Goal: Find specific page/section: Find specific page/section

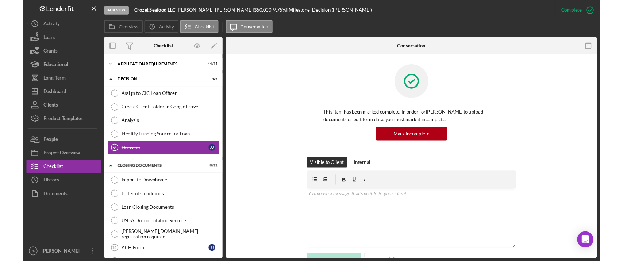
scroll to position [91, 0]
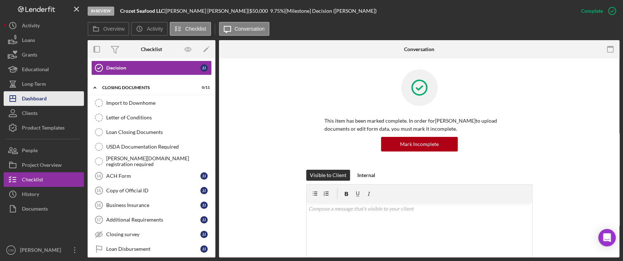
click at [51, 100] on button "Icon/Dashboard Dashboard" at bounding box center [44, 98] width 80 height 15
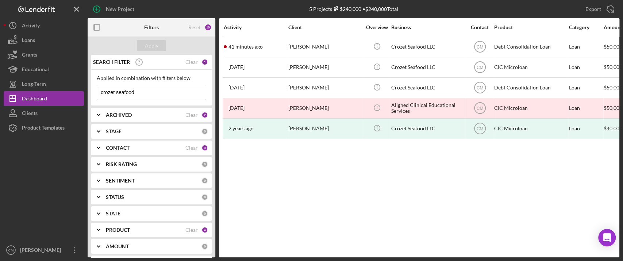
click at [134, 91] on input "crozet seafood" at bounding box center [151, 92] width 109 height 15
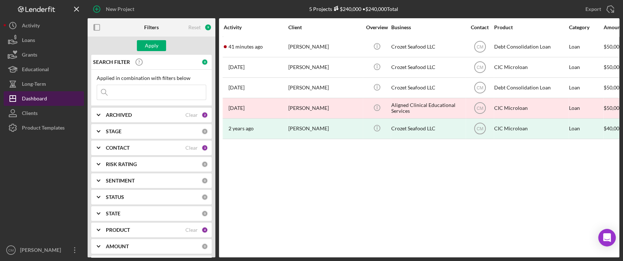
click at [55, 93] on button "Icon/Dashboard Dashboard" at bounding box center [44, 98] width 80 height 15
click at [55, 96] on button "Icon/Dashboard Dashboard" at bounding box center [44, 98] width 80 height 15
click at [157, 113] on div "ARCHIVED" at bounding box center [146, 115] width 80 height 6
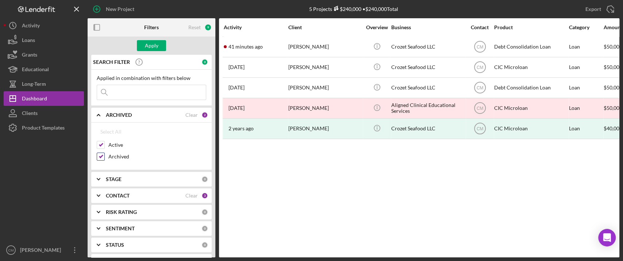
click at [101, 157] on input "Archived" at bounding box center [100, 156] width 7 height 7
checkbox input "false"
click at [154, 46] on div "Apply" at bounding box center [152, 45] width 14 height 11
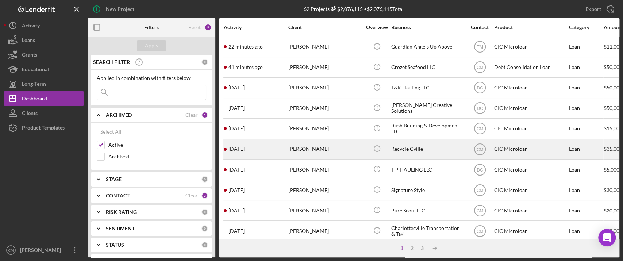
click at [417, 147] on div "Recycle Cville" at bounding box center [427, 148] width 73 height 19
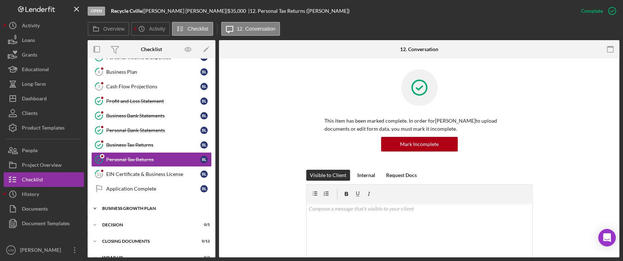
scroll to position [96, 0]
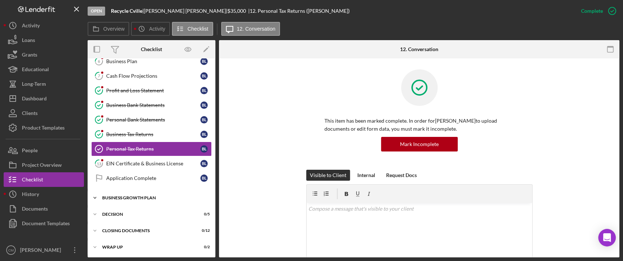
click at [96, 197] on icon "Icon/Expander" at bounding box center [95, 198] width 15 height 15
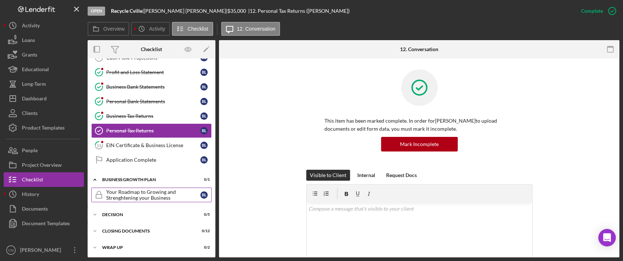
click at [149, 197] on div "Your Roadmap to Growing and Strenghtening your Business" at bounding box center [153, 195] width 94 height 12
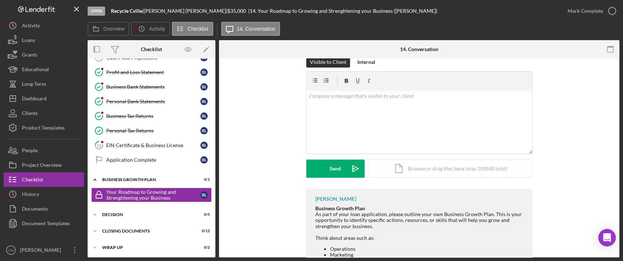
scroll to position [224, 0]
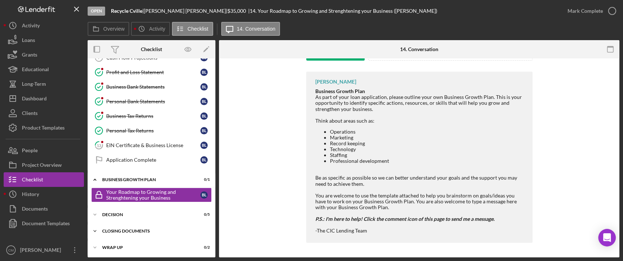
click at [108, 229] on div "CLOSING DOCUMENTS" at bounding box center [154, 231] width 104 height 4
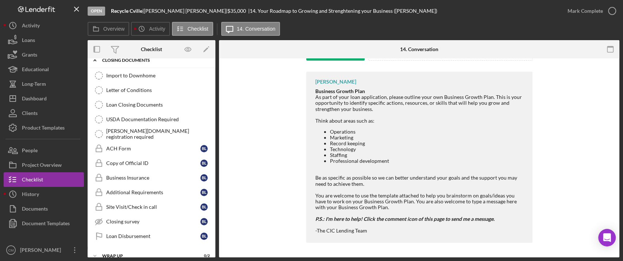
scroll to position [292, 0]
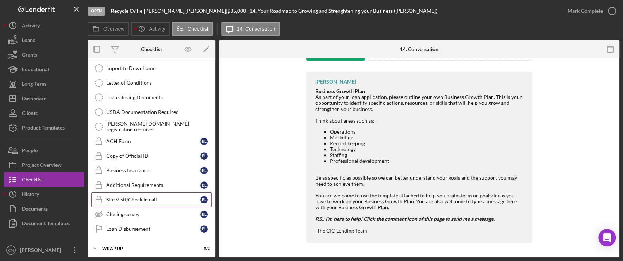
click at [128, 197] on div "Site Visit/Check in call" at bounding box center [153, 200] width 94 height 6
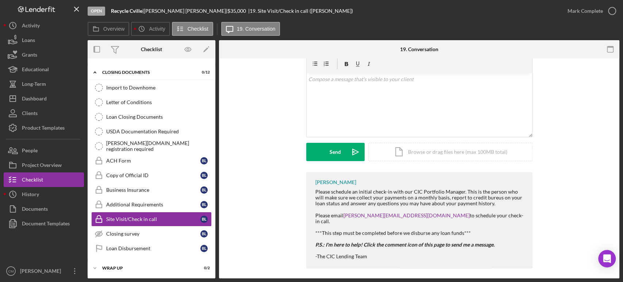
scroll to position [122, 0]
